Goal: Task Accomplishment & Management: Use online tool/utility

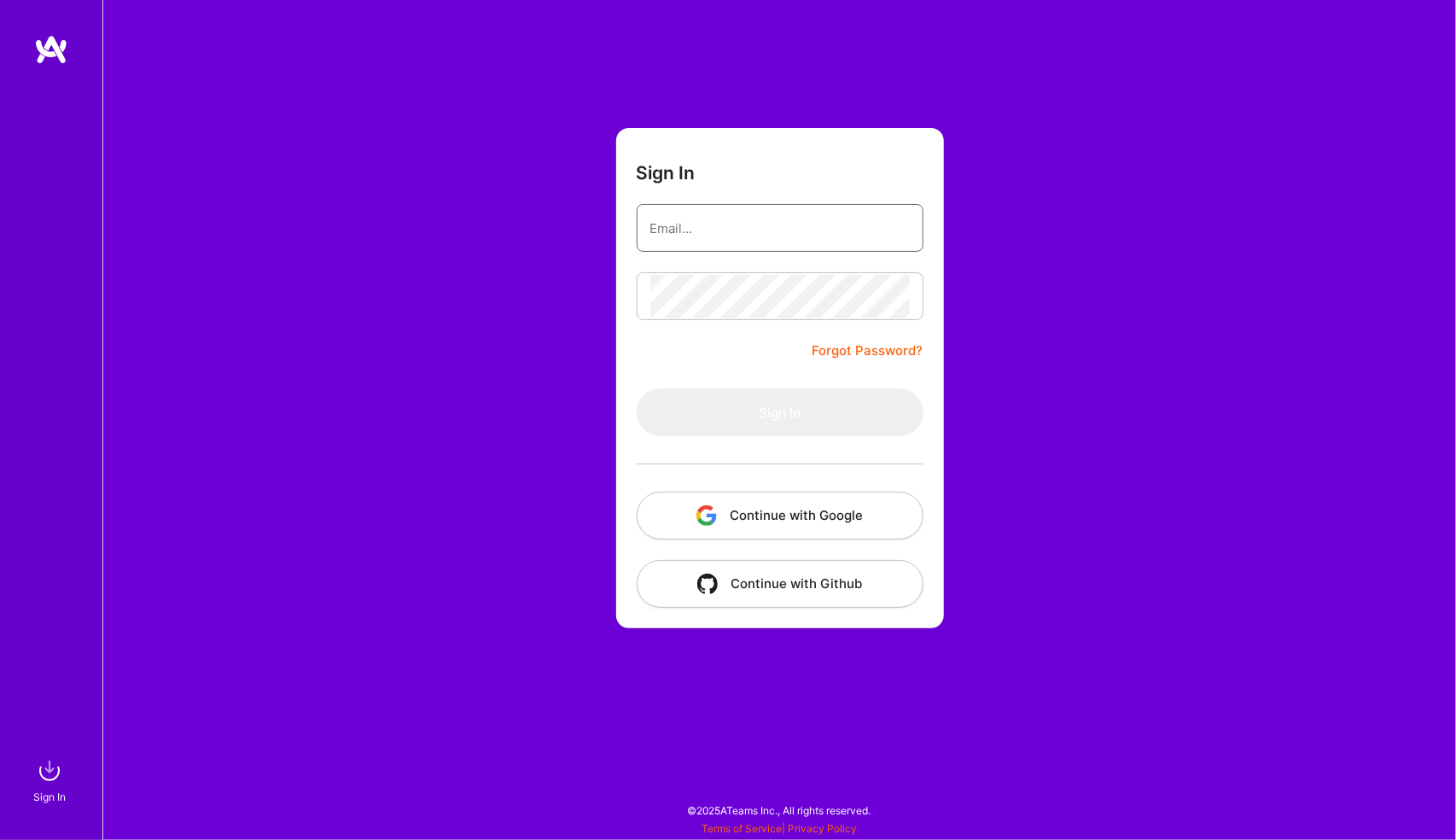
click at [819, 224] on input "email" at bounding box center [780, 228] width 260 height 44
type input "[PERSON_NAME][EMAIL_ADDRESS][PERSON_NAME][DOMAIN_NAME]"
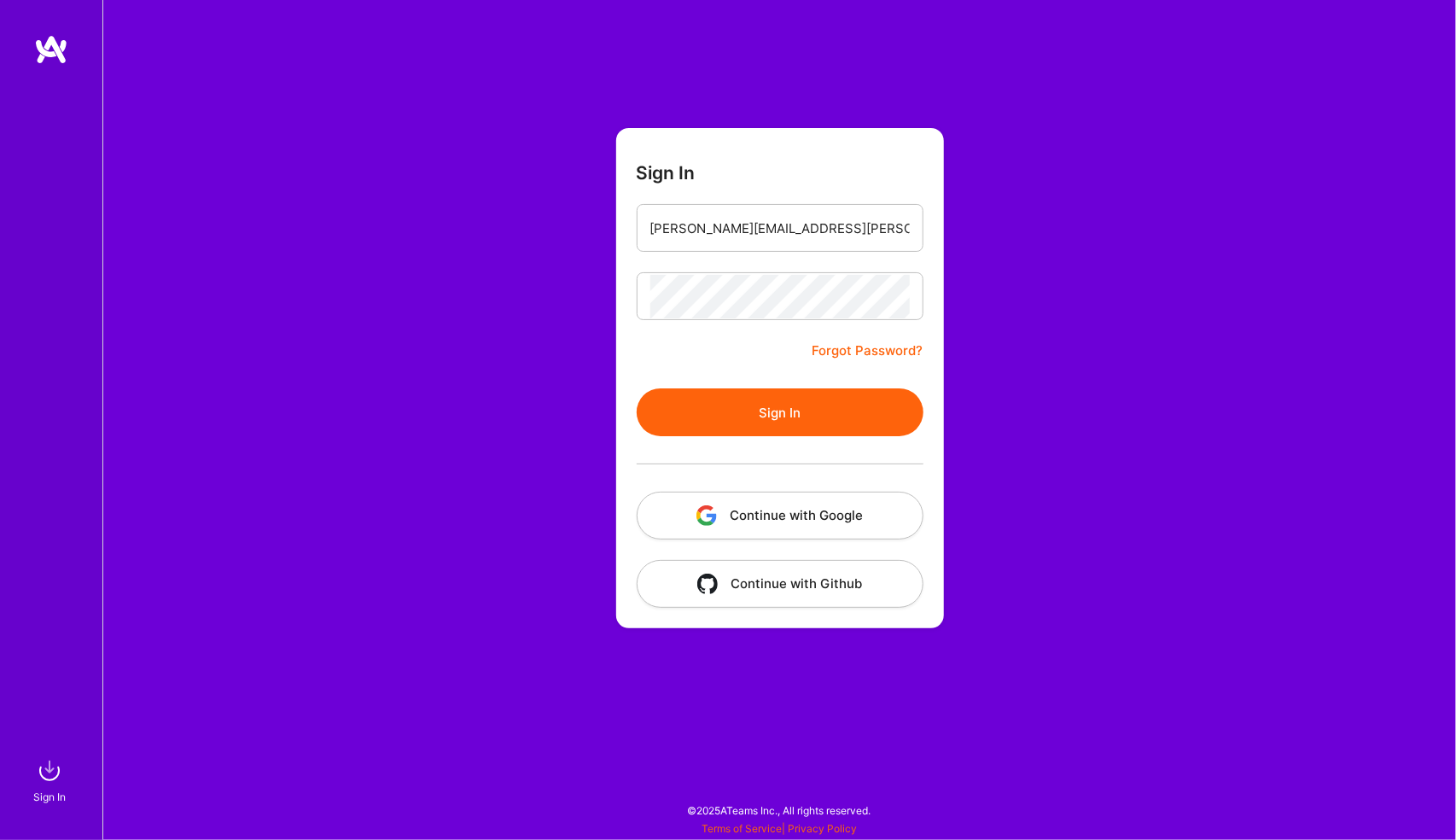
click at [636, 389] on button "Sign In" at bounding box center [780, 413] width 287 height 48
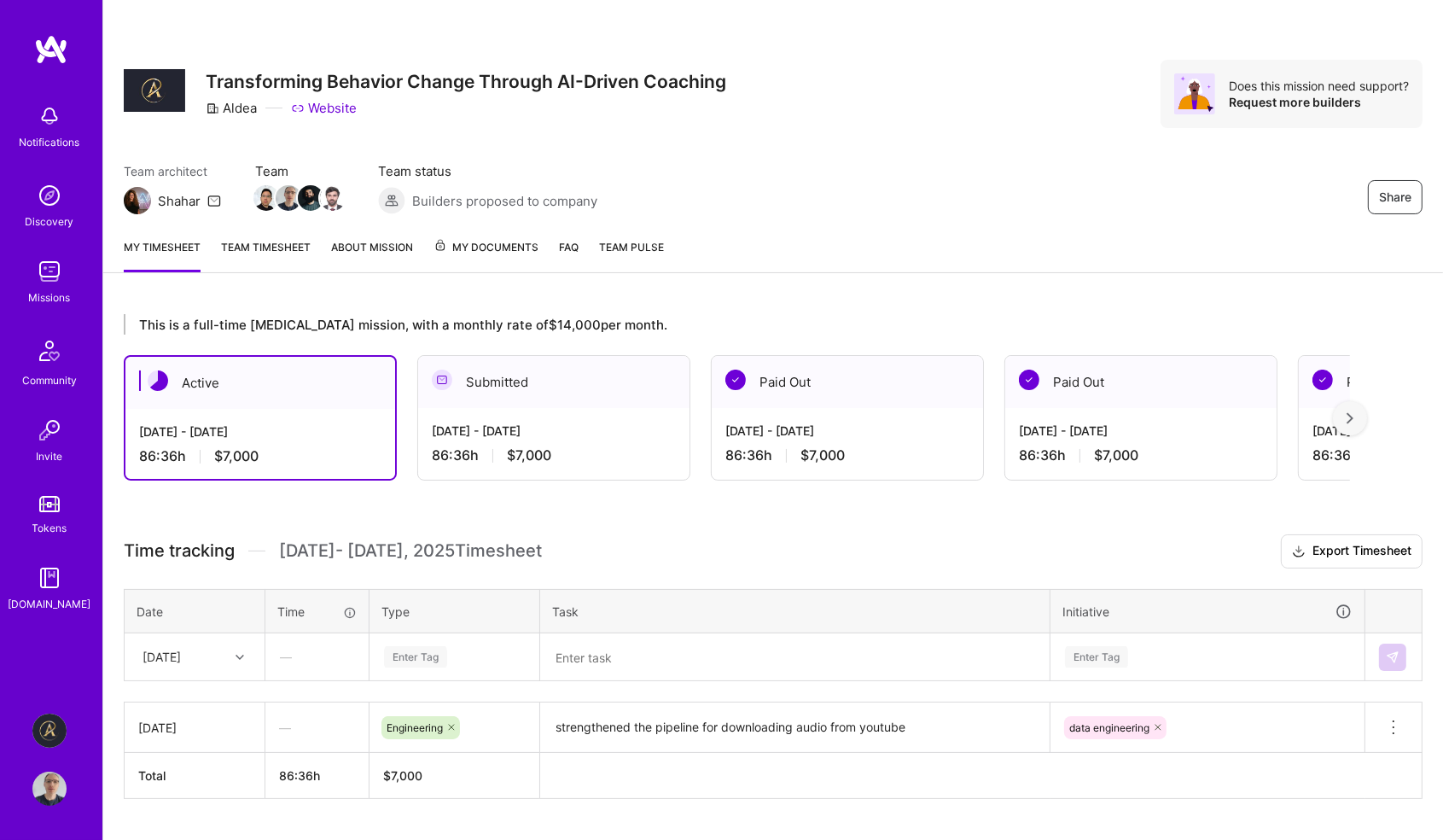
click at [458, 650] on div "Enter Tag" at bounding box center [455, 657] width 169 height 45
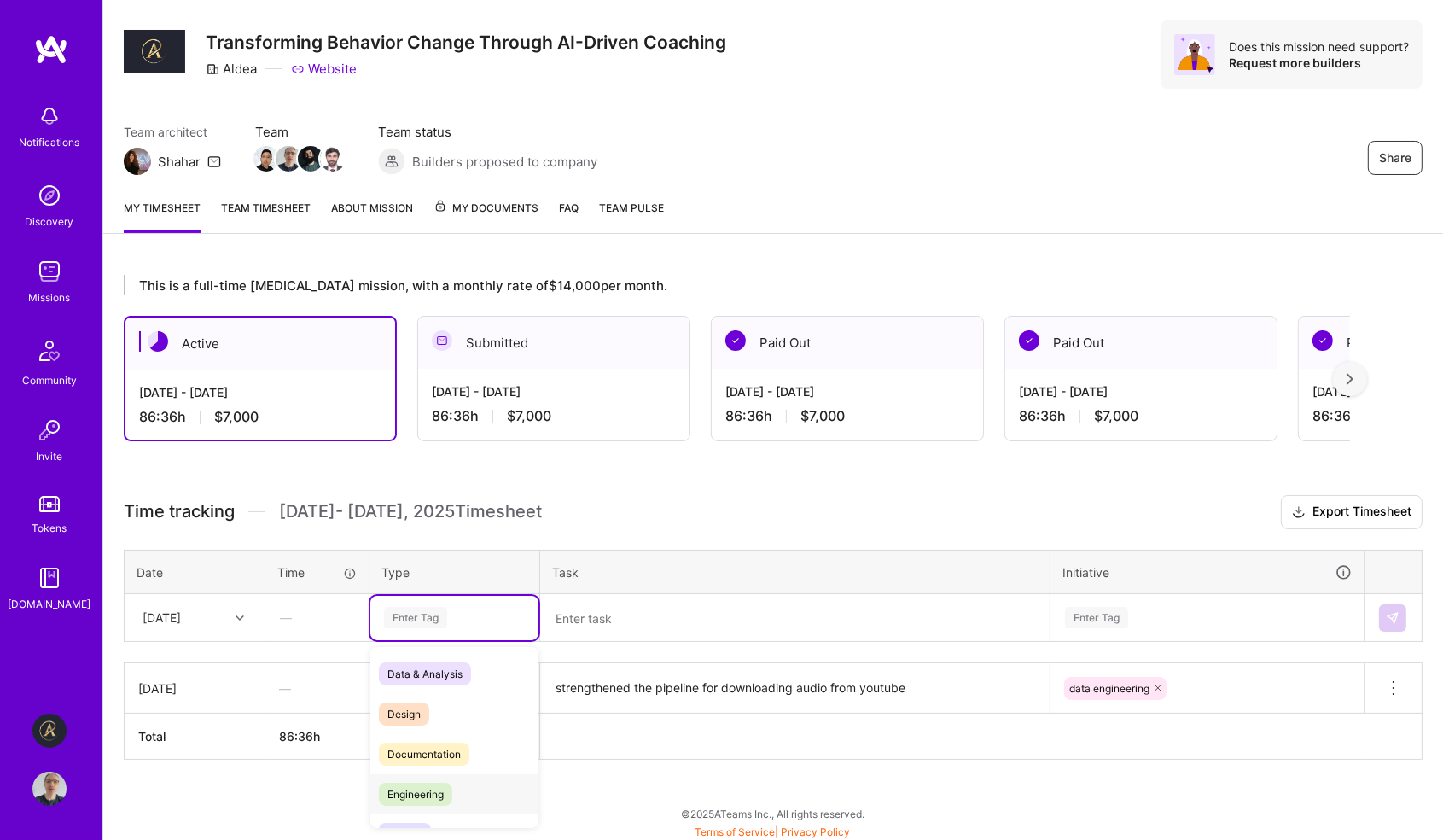
click at [454, 788] on div "Engineering" at bounding box center [455, 794] width 169 height 40
click at [1125, 612] on div "Enter Tag" at bounding box center [1207, 618] width 312 height 45
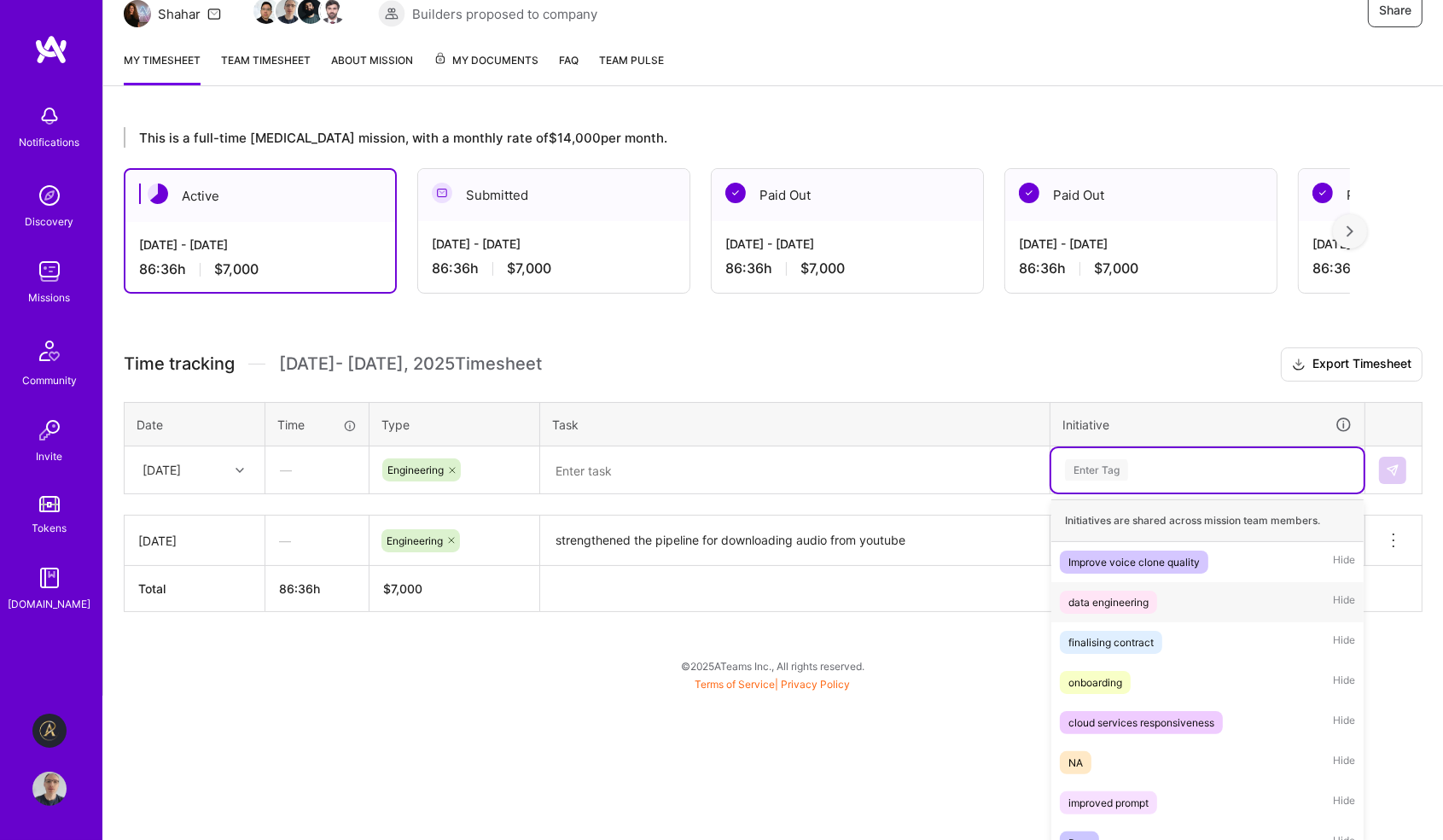
scroll to position [193, 0]
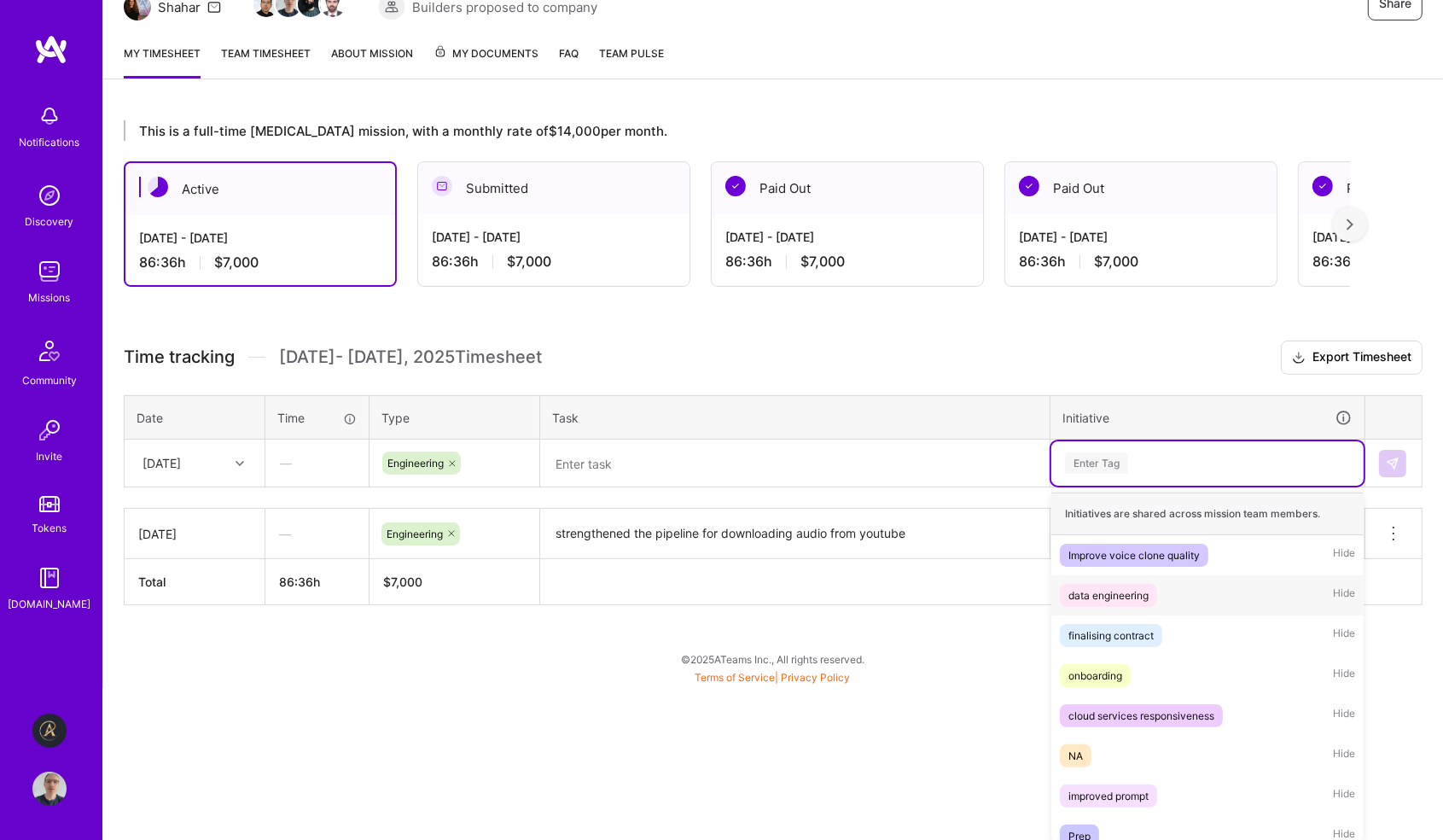
click at [1149, 596] on div "data engineering" at bounding box center [1108, 595] width 80 height 18
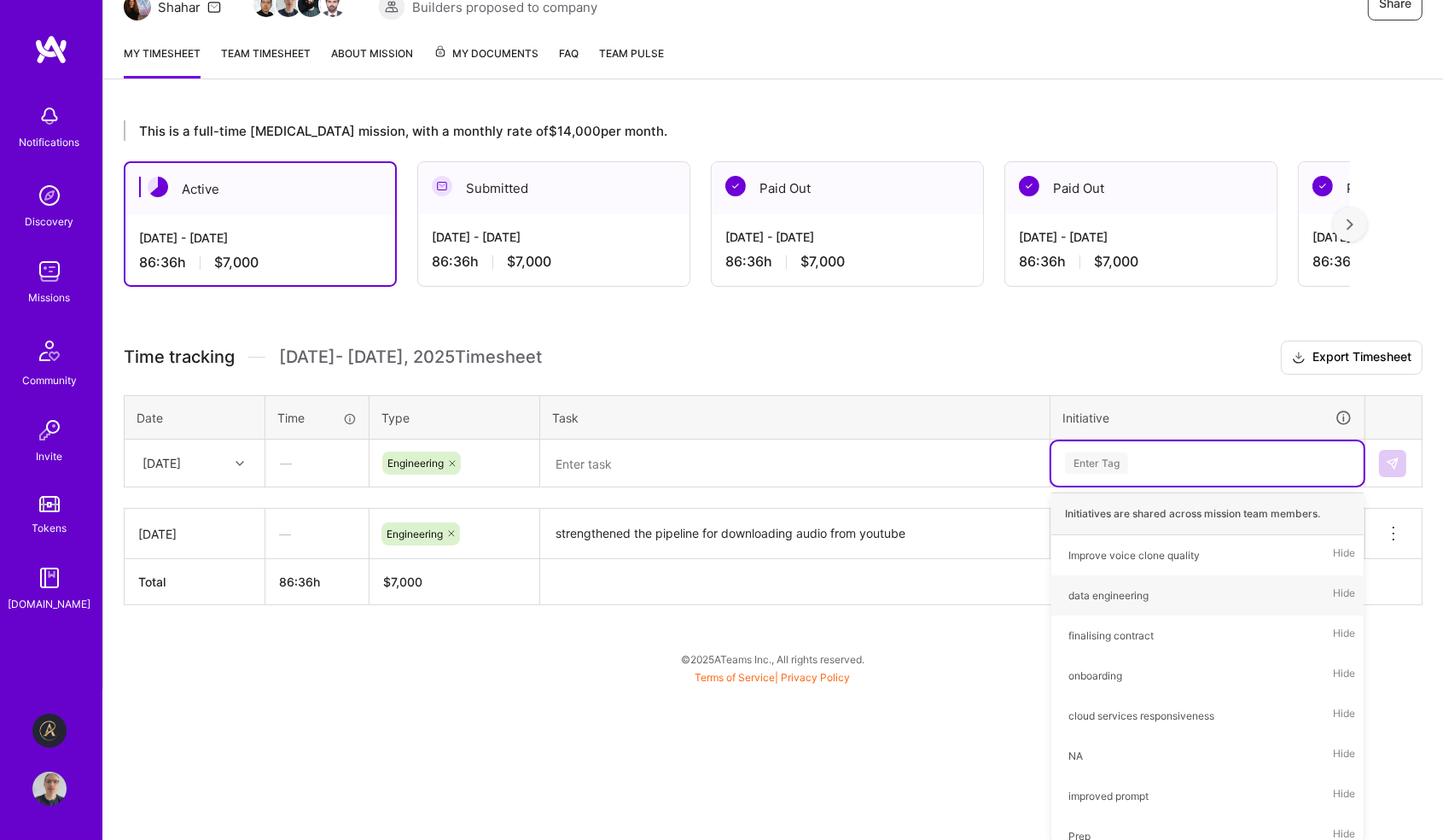
scroll to position [40, 0]
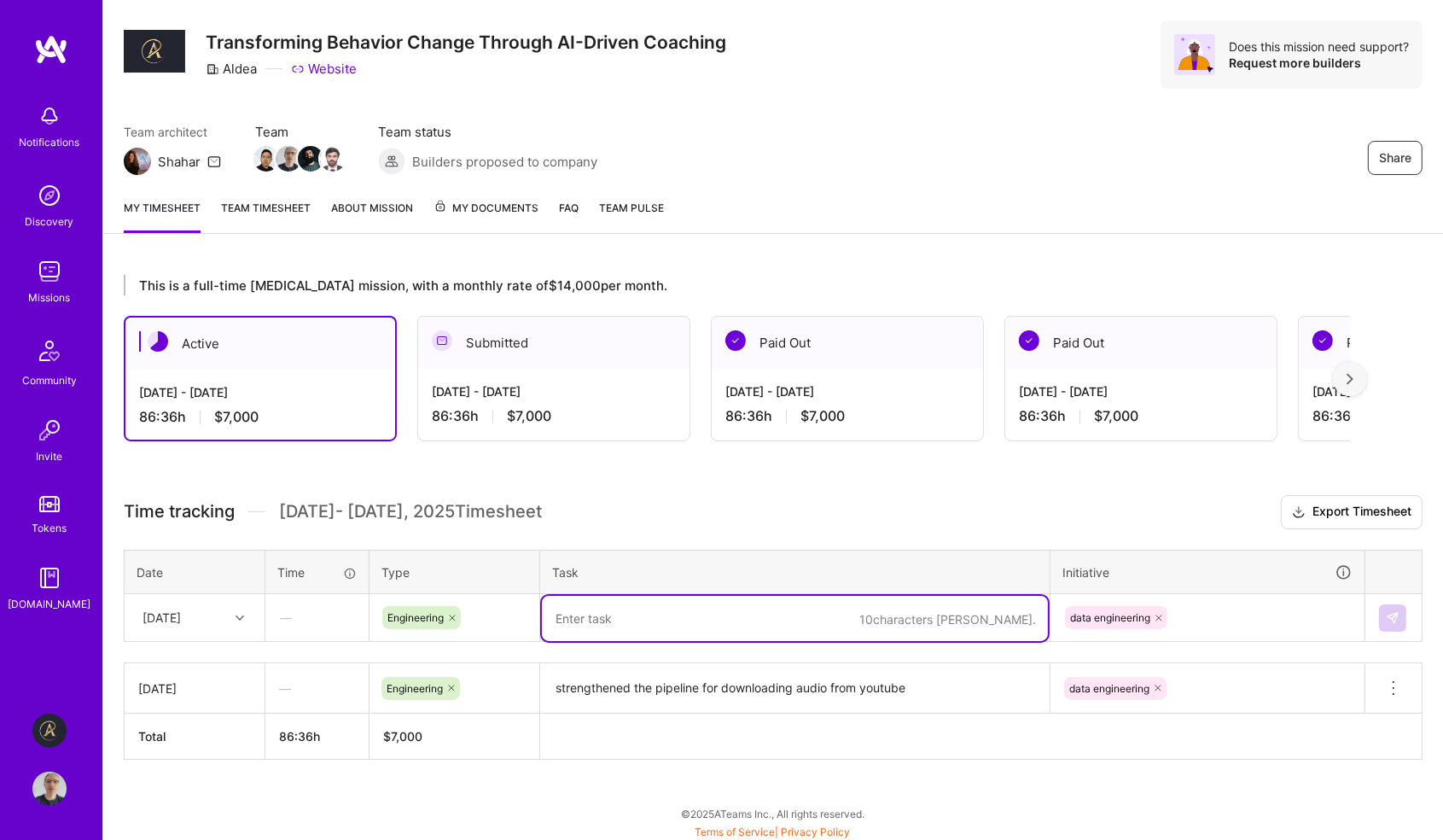
click at [697, 614] on textarea at bounding box center [795, 618] width 507 height 46
type textarea "reintroduced YT API for video list acquisition, lots of testing of the pipeline"
click at [1397, 614] on img at bounding box center [1393, 618] width 14 height 14
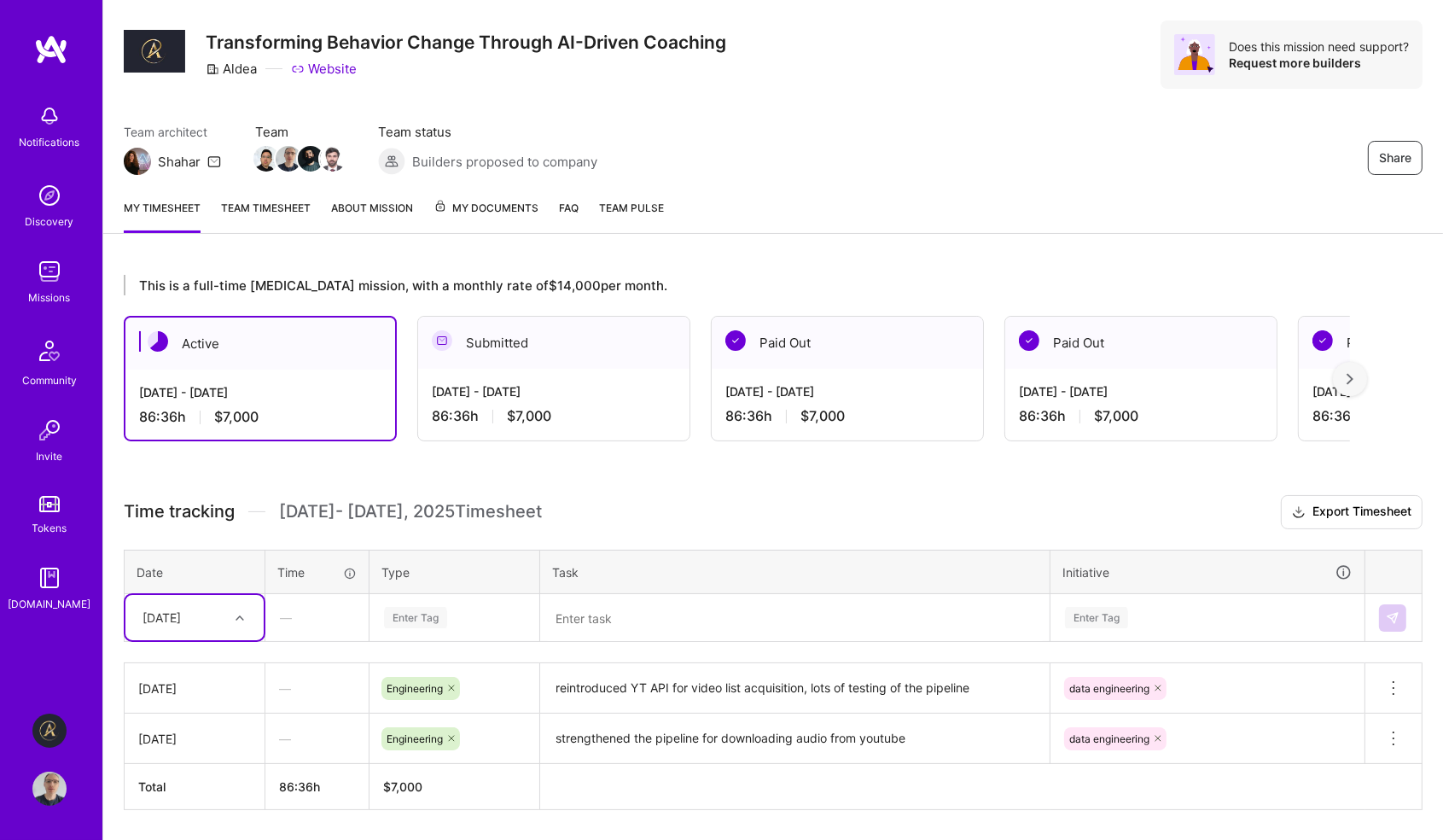
click at [53, 282] on img at bounding box center [50, 272] width 34 height 34
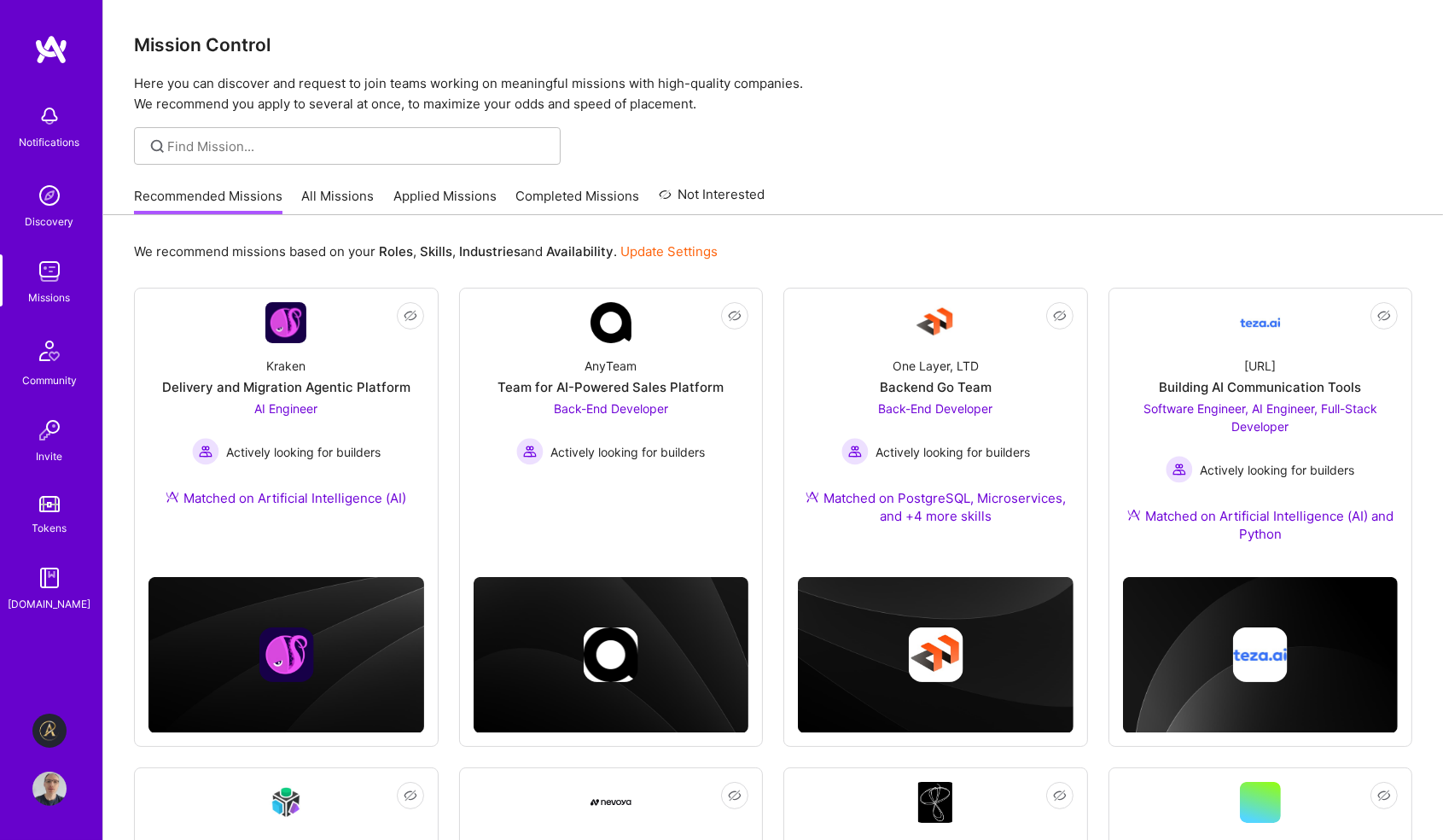
click at [432, 196] on link "Applied Missions" at bounding box center [445, 200] width 103 height 28
